Goal: Navigation & Orientation: Find specific page/section

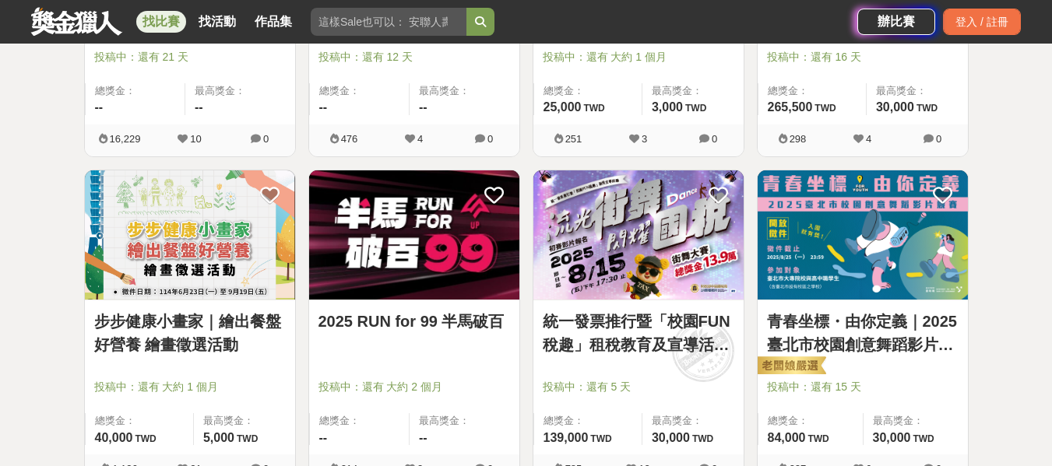
scroll to position [657, 0]
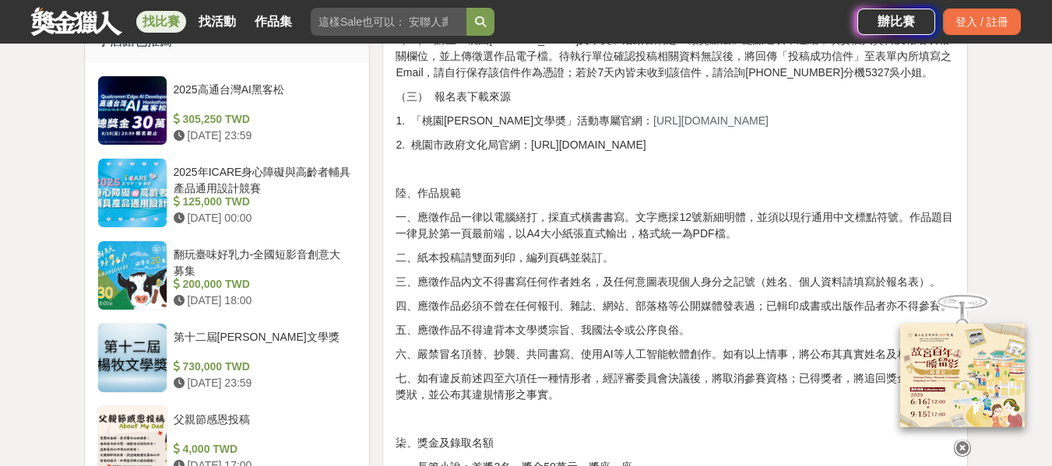
scroll to position [1324, 0]
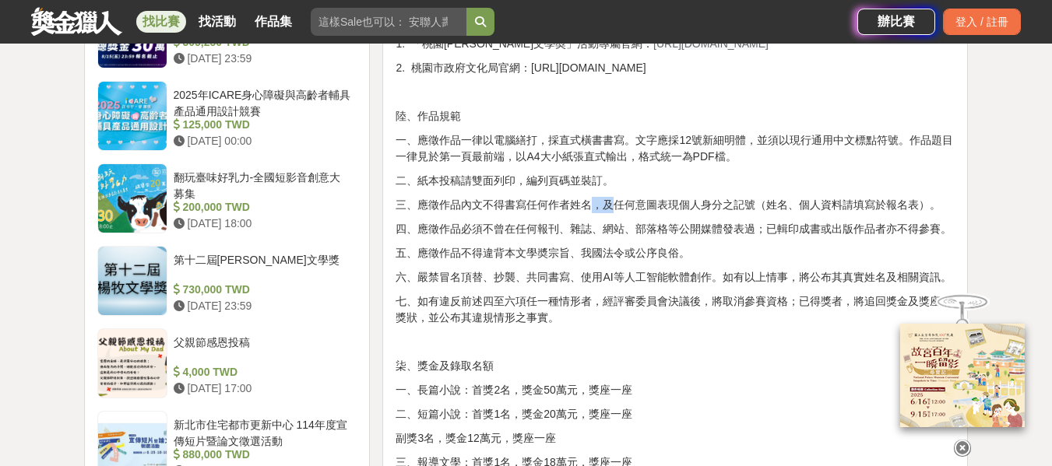
drag, startPoint x: 593, startPoint y: 205, endPoint x: 617, endPoint y: 206, distance: 24.1
click at [617, 206] on p "三、應徵作品內文不得書寫任何作者姓名，及任何意圖表現個人身分之記號（姓名、個人資料請填寫於報名表）。" at bounding box center [675, 205] width 559 height 16
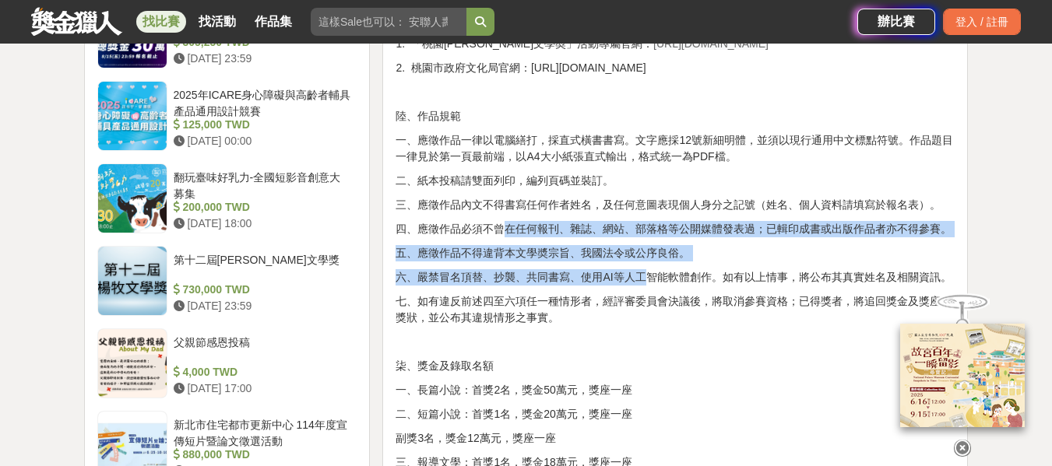
drag, startPoint x: 539, startPoint y: 234, endPoint x: 645, endPoint y: 264, distance: 110.9
click at [645, 264] on div "壹、宗旨 為發掘及培植文學人才，推廣文藝欣賞之風氣，以鼓勵愛好文學人士創作。 貳、辦理單位 一、指導單位：桃園市政府、桃園市議會 二、主辦單位：桃園市政府文化…" at bounding box center [675, 290] width 559 height 2153
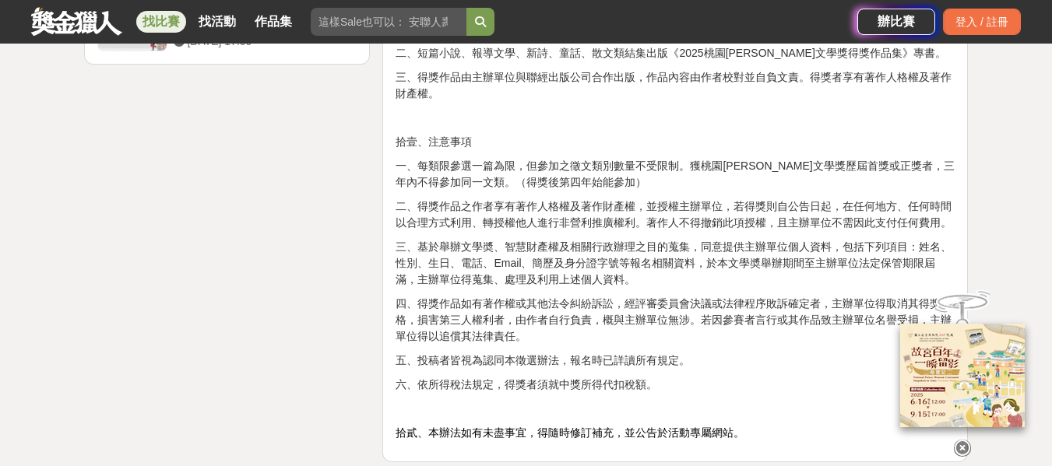
scroll to position [2258, 0]
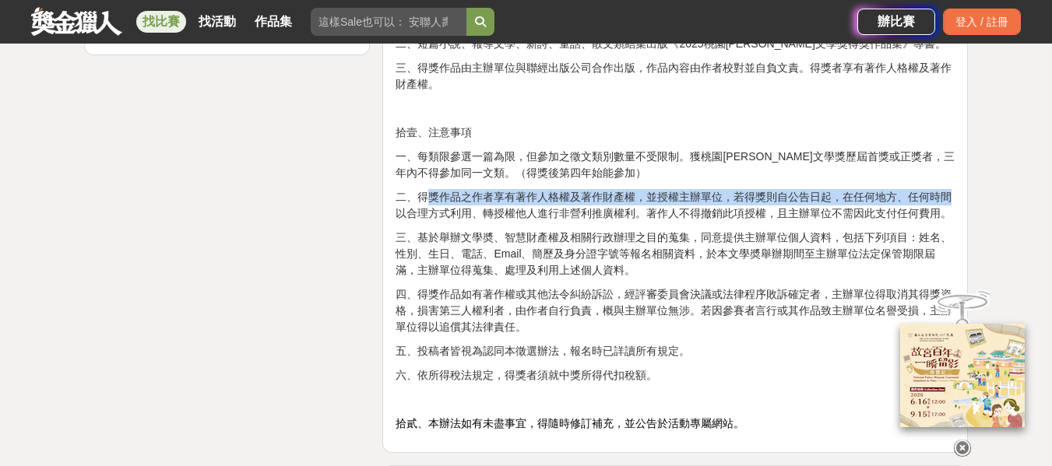
drag, startPoint x: 427, startPoint y: 188, endPoint x: 966, endPoint y: 202, distance: 539.7
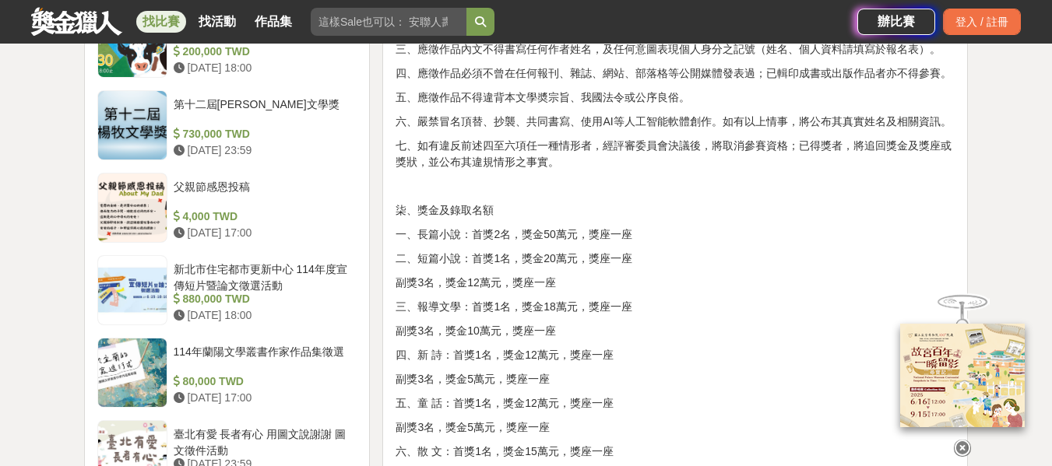
scroll to position [1246, 0]
